Goal: Transaction & Acquisition: Purchase product/service

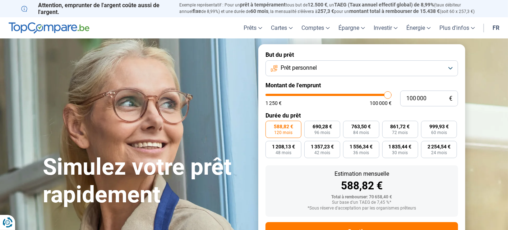
type input "100000"
click at [391, 96] on input "range" at bounding box center [328, 95] width 126 height 2
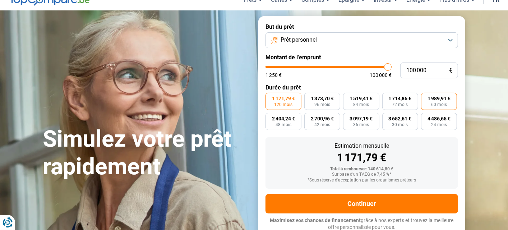
scroll to position [29, 0]
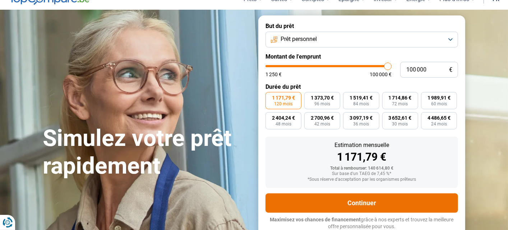
click at [320, 195] on button "Continuer" at bounding box center [361, 202] width 192 height 19
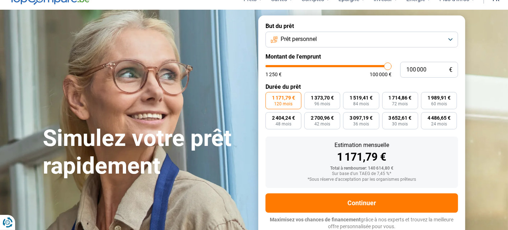
click at [340, 43] on button "Prêt personnel" at bounding box center [361, 40] width 192 height 16
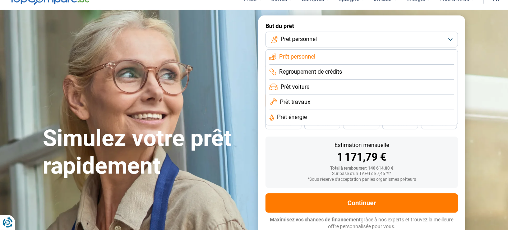
click at [312, 58] on span "Prêt personnel" at bounding box center [297, 57] width 36 height 8
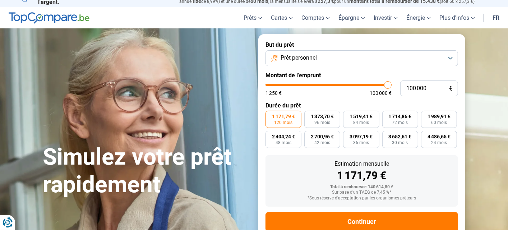
scroll to position [0, 0]
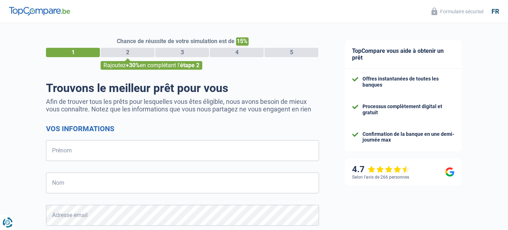
select select "32"
